Goal: Information Seeking & Learning: Compare options

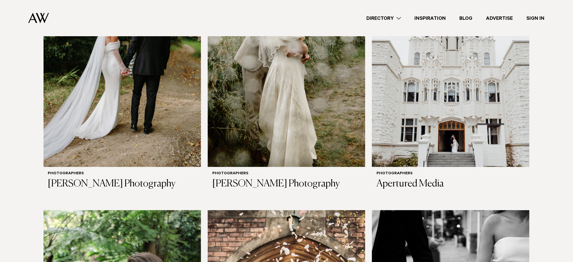
scroll to position [753, 0]
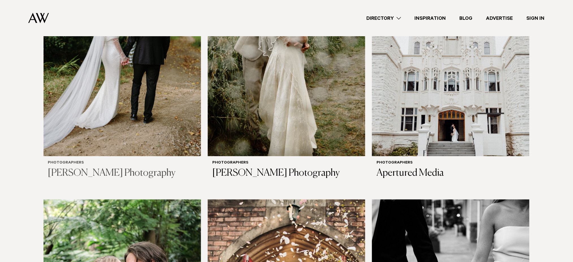
click at [191, 88] on img at bounding box center [122, 50] width 157 height 211
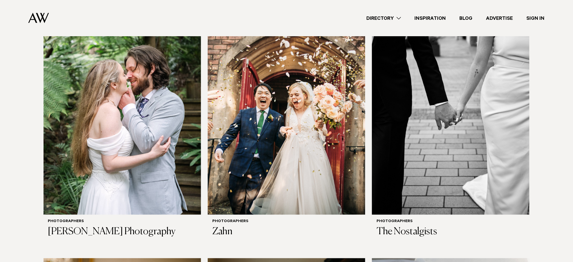
scroll to position [964, 0]
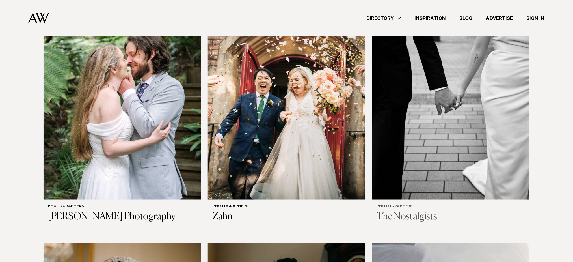
click at [408, 153] on img at bounding box center [450, 93] width 157 height 211
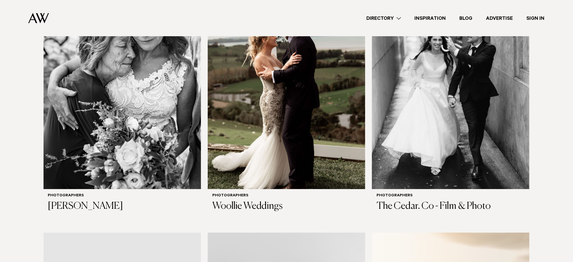
scroll to position [2004, 0]
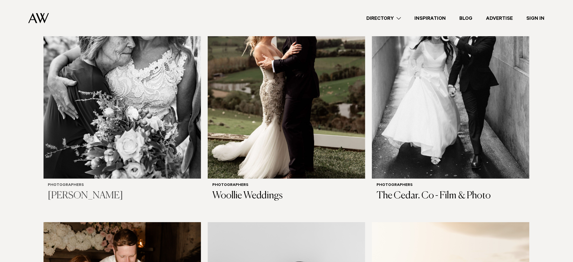
click at [156, 137] on img at bounding box center [122, 72] width 157 height 211
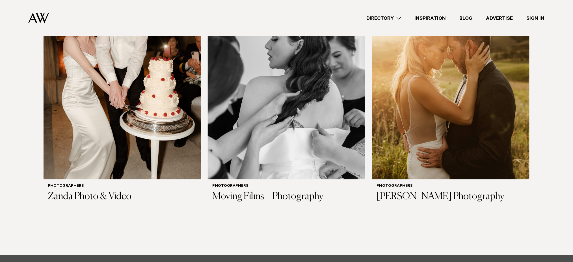
scroll to position [2276, 0]
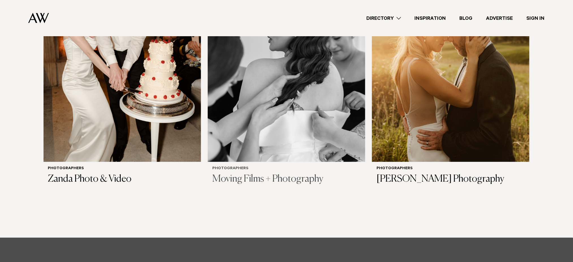
click at [253, 134] on img at bounding box center [286, 56] width 157 height 211
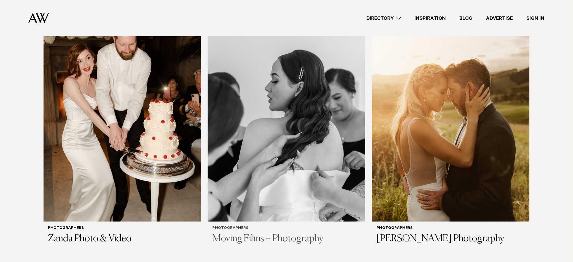
scroll to position [2215, 0]
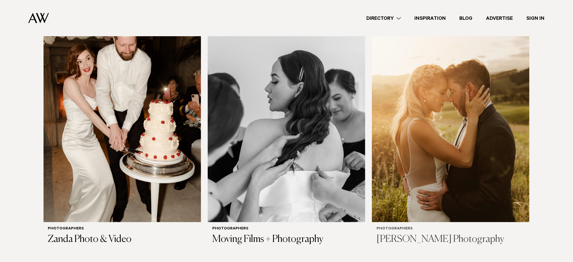
click at [419, 147] on img at bounding box center [450, 116] width 157 height 211
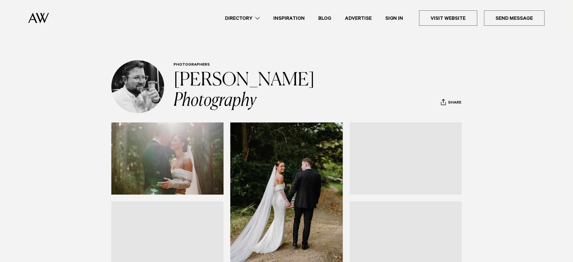
click at [46, 128] on section at bounding box center [286, 248] width 573 height 253
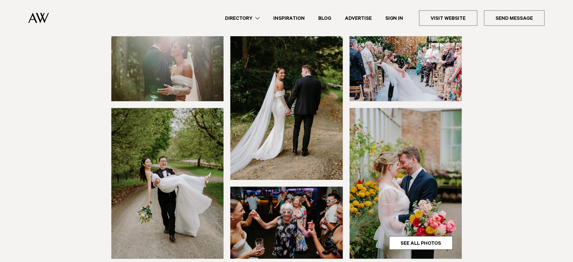
scroll to position [181, 0]
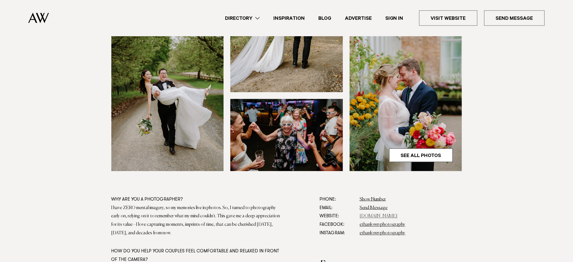
click at [378, 216] on link "www.ethanlowryphotography.com" at bounding box center [379, 216] width 38 height 5
click at [58, 102] on section at bounding box center [286, 68] width 573 height 253
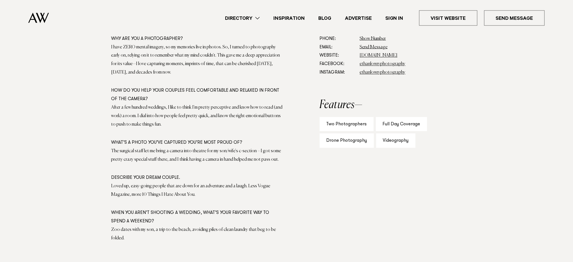
scroll to position [362, 0]
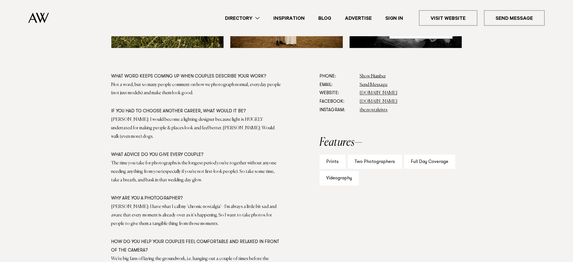
scroll to position [331, 0]
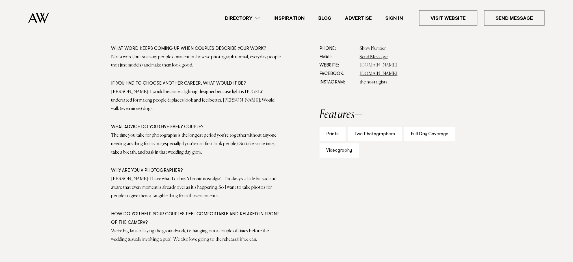
click at [375, 63] on link "thenostalgists.co.nz" at bounding box center [379, 65] width 38 height 5
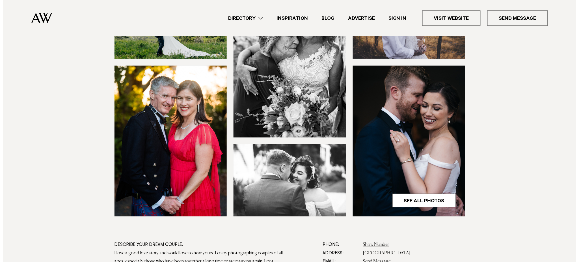
scroll to position [120, 0]
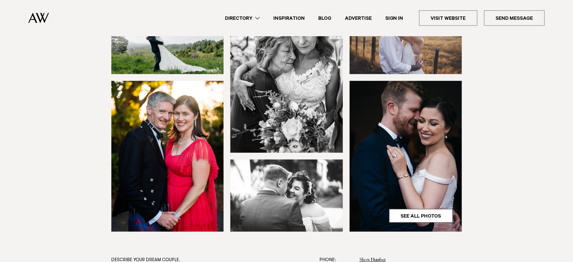
click at [300, 213] on img at bounding box center [286, 195] width 112 height 72
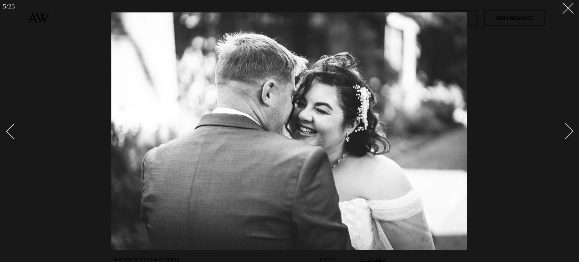
click at [69, 231] on div at bounding box center [289, 131] width 579 height 262
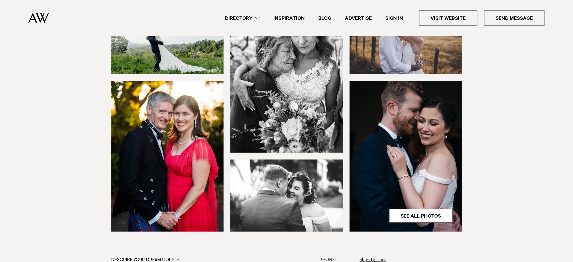
click at [175, 51] on img at bounding box center [167, 38] width 112 height 72
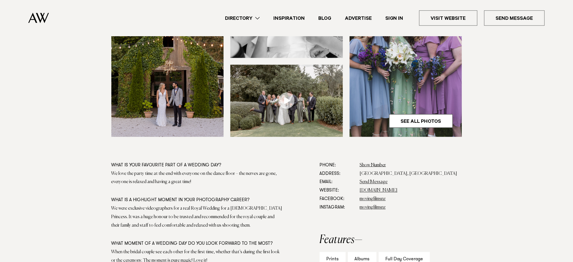
scroll to position [241, 0]
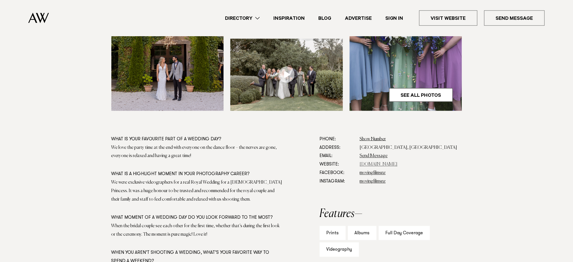
click at [371, 166] on link "[DOMAIN_NAME]" at bounding box center [379, 164] width 38 height 5
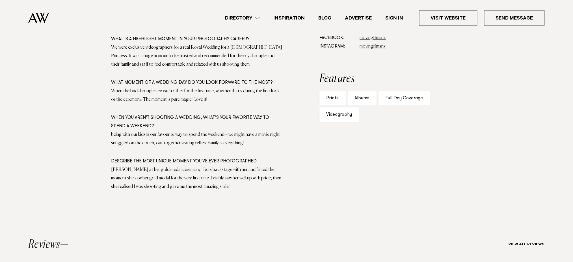
scroll to position [377, 0]
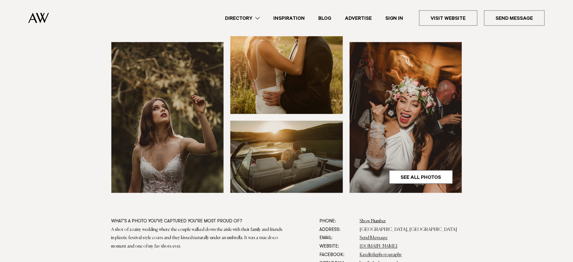
scroll to position [181, 0]
